Goal: Transaction & Acquisition: Purchase product/service

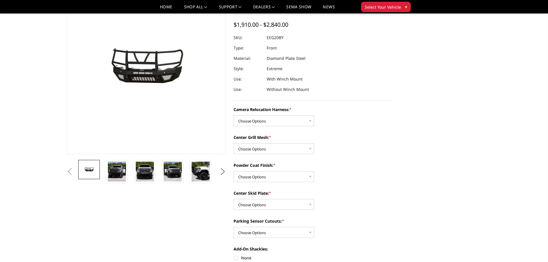
scroll to position [58, 0]
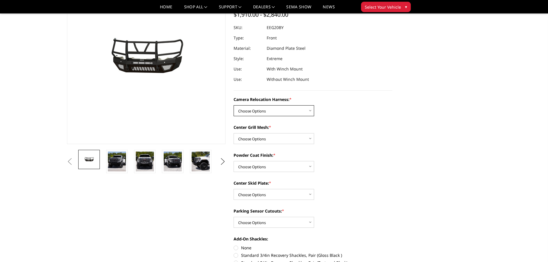
click at [303, 112] on select "Choose Options Without camera harness With camera harness" at bounding box center [274, 110] width 81 height 11
select select "3798"
click at [234, 105] on select "Choose Options Without camera harness With camera harness" at bounding box center [274, 110] width 81 height 11
click at [304, 140] on select "Choose Options Without expanded metal With expanded metal" at bounding box center [274, 138] width 81 height 11
click at [234, 133] on select "Choose Options Without expanded metal With expanded metal" at bounding box center [274, 138] width 81 height 11
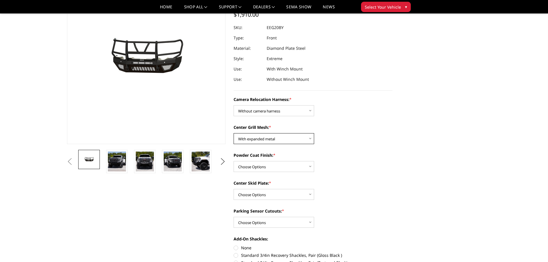
click at [281, 138] on select "Choose Options Without expanded metal With expanded metal" at bounding box center [274, 138] width 81 height 11
click at [234, 133] on select "Choose Options Without expanded metal With expanded metal" at bounding box center [274, 138] width 81 height 11
drag, startPoint x: 282, startPoint y: 139, endPoint x: 280, endPoint y: 143, distance: 4.5
click at [282, 139] on select "Choose Options Without expanded metal With expanded metal" at bounding box center [274, 138] width 81 height 11
click at [234, 133] on select "Choose Options Without expanded metal With expanded metal" at bounding box center [274, 138] width 81 height 11
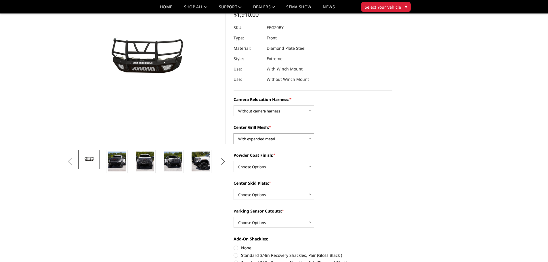
click at [274, 134] on select "Choose Options Without expanded metal With expanded metal" at bounding box center [274, 138] width 81 height 11
click at [234, 133] on select "Choose Options Without expanded metal With expanded metal" at bounding box center [274, 138] width 81 height 11
click at [291, 140] on select "Choose Options Without expanded metal With expanded metal" at bounding box center [274, 138] width 81 height 11
select select "3795"
click at [234, 133] on select "Choose Options Without expanded metal With expanded metal" at bounding box center [274, 138] width 81 height 11
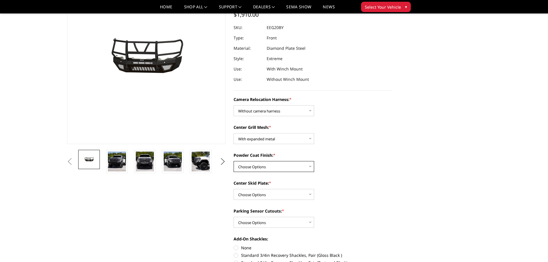
click at [303, 167] on select "Choose Options Textured Black Powder Coat Gloss Black Powder Coat Bare Metal" at bounding box center [274, 166] width 81 height 11
select select "3793"
click at [234, 161] on select "Choose Options Textured Black Powder Coat Gloss Black Powder Coat Bare Metal" at bounding box center [274, 166] width 81 height 11
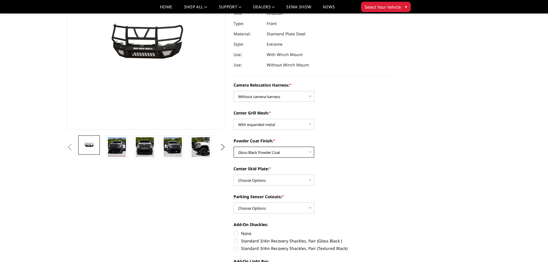
scroll to position [86, 0]
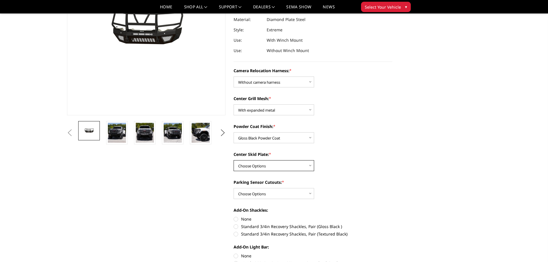
click at [306, 167] on select "Choose Options Winch Mount Skid Plate Standard Skid Plate (included) 2" Receive…" at bounding box center [274, 165] width 81 height 11
select select "3790"
click at [234, 160] on select "Choose Options Winch Mount Skid Plate Standard Skid Plate (included) 2" Receive…" at bounding box center [274, 165] width 81 height 11
click at [308, 192] on select "Choose Options Yes - With Parking Sensor Cutouts" at bounding box center [274, 193] width 81 height 11
click at [234, 188] on select "Choose Options Yes - With Parking Sensor Cutouts" at bounding box center [274, 193] width 81 height 11
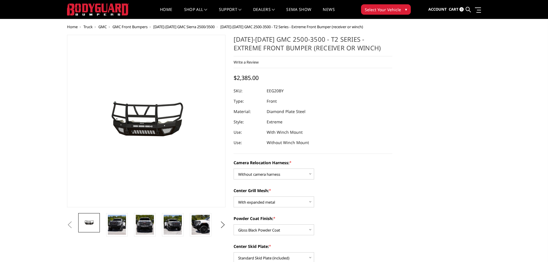
scroll to position [0, 0]
